Goal: Information Seeking & Learning: Learn about a topic

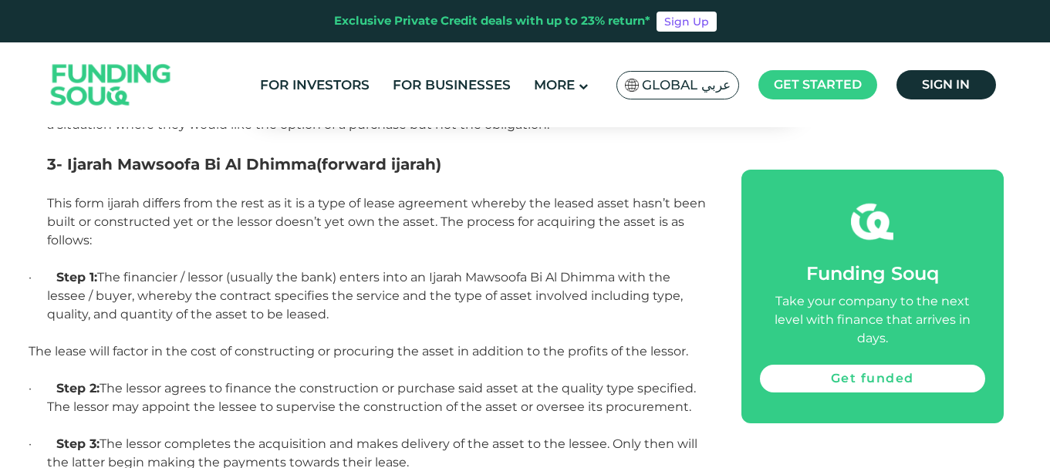
scroll to position [1697, 0]
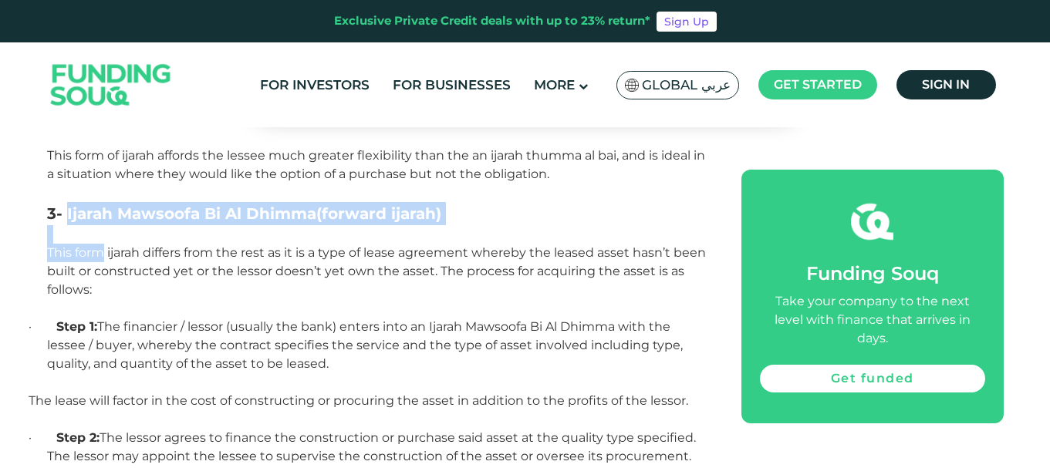
drag, startPoint x: 66, startPoint y: 207, endPoint x: 161, endPoint y: 467, distance: 277.4
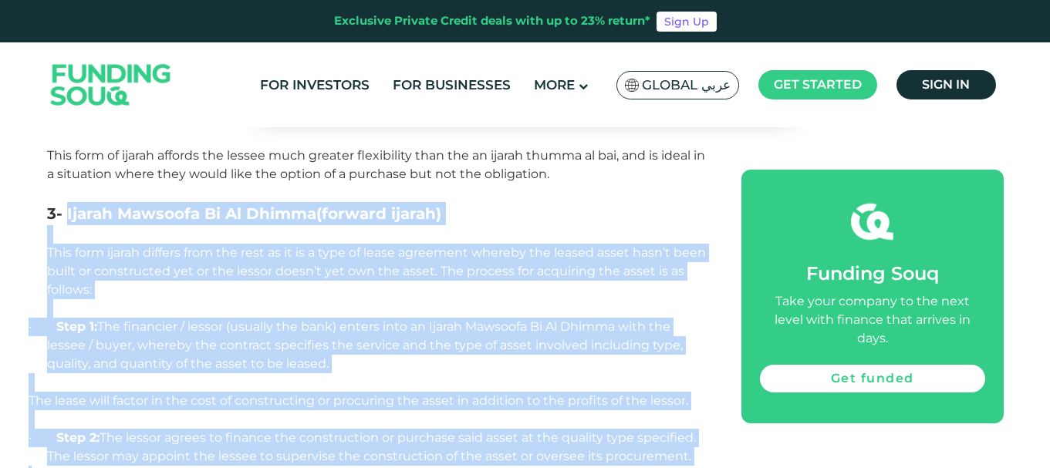
click at [130, 284] on p "This form ijarah differs from the rest as it is a type of lease agreement where…" at bounding box center [376, 272] width 659 height 56
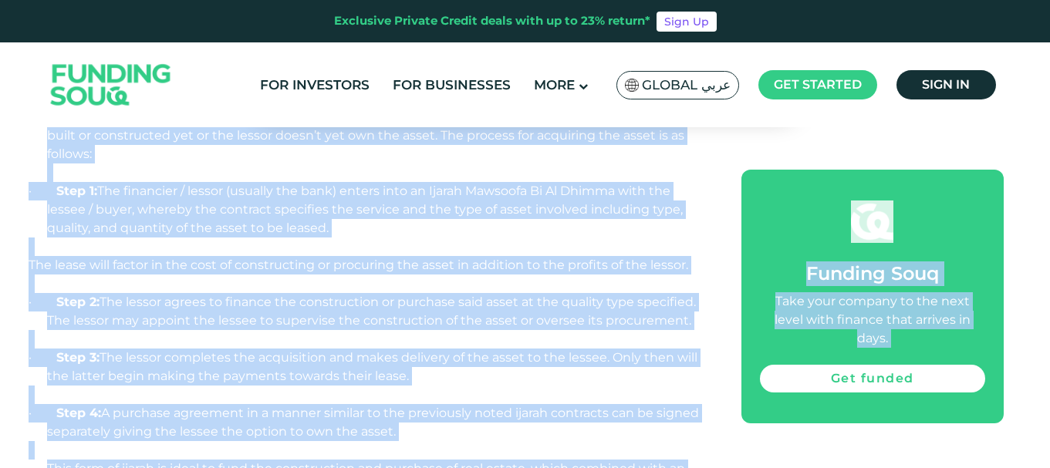
scroll to position [2156, 0]
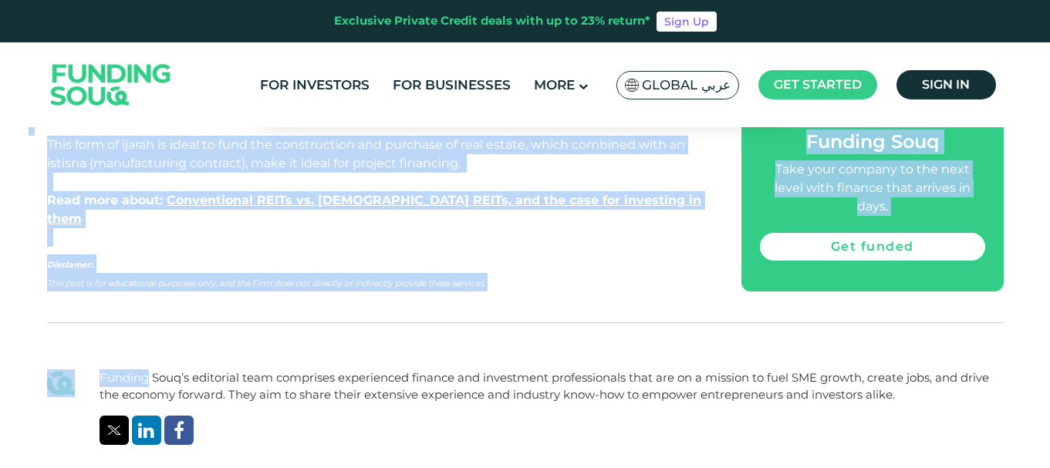
drag, startPoint x: 68, startPoint y: 207, endPoint x: 310, endPoint y: 150, distance: 248.8
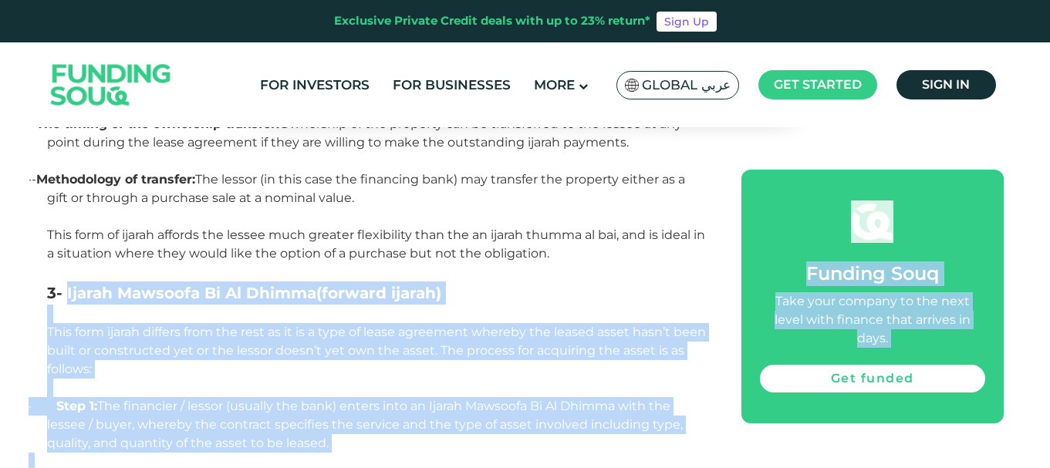
scroll to position [1616, 0]
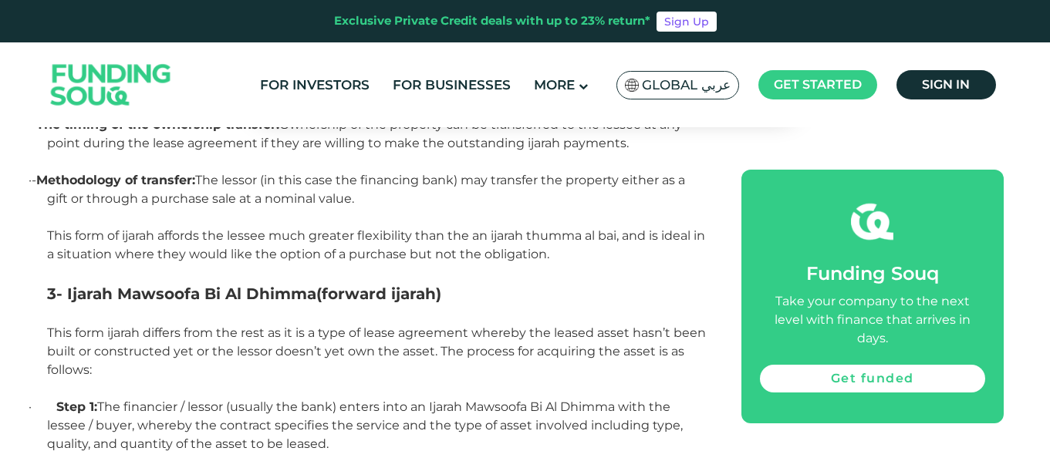
click at [105, 316] on p at bounding box center [376, 314] width 659 height 19
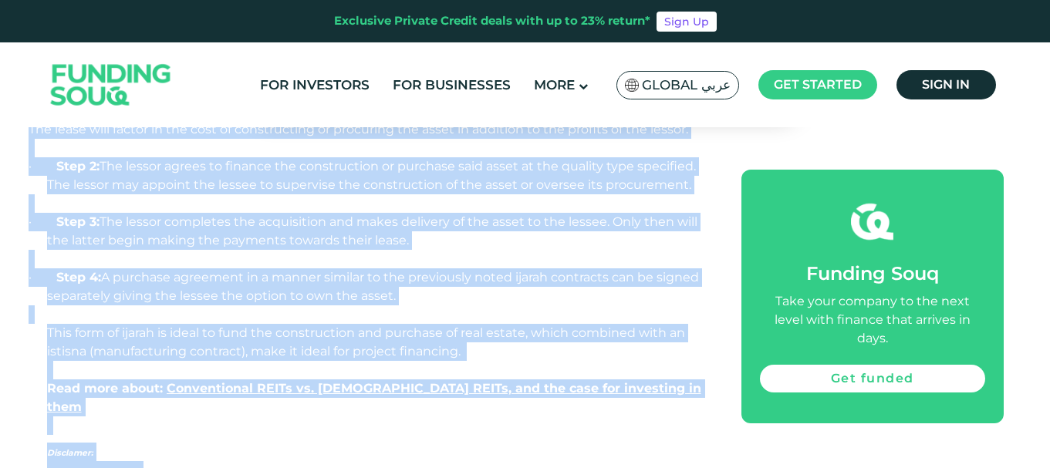
scroll to position [2032, 0]
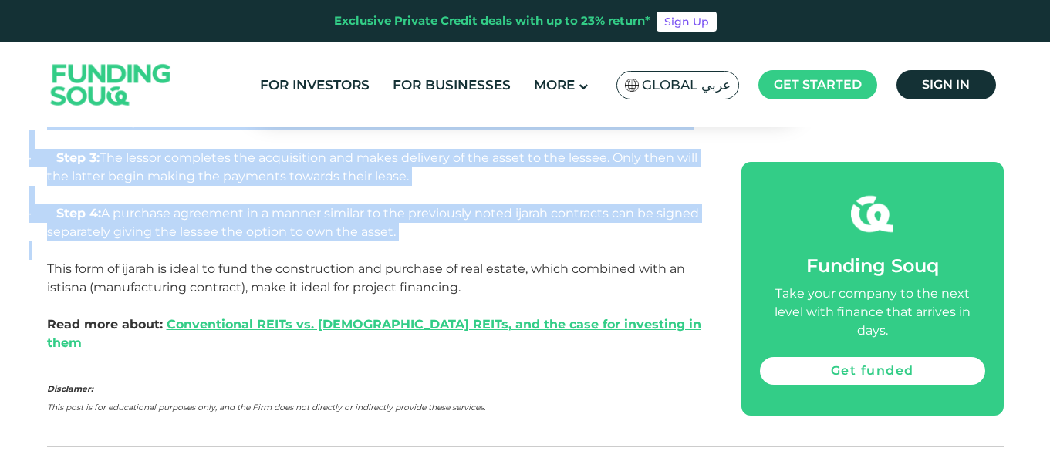
drag, startPoint x: 66, startPoint y: 287, endPoint x: 419, endPoint y: 241, distance: 356.2
copy div "Loremi Dolorsit Am Co Adipis (elitsed doeius) Temp inci utlabo etdolor magn ali…"
